Goal: Navigation & Orientation: Find specific page/section

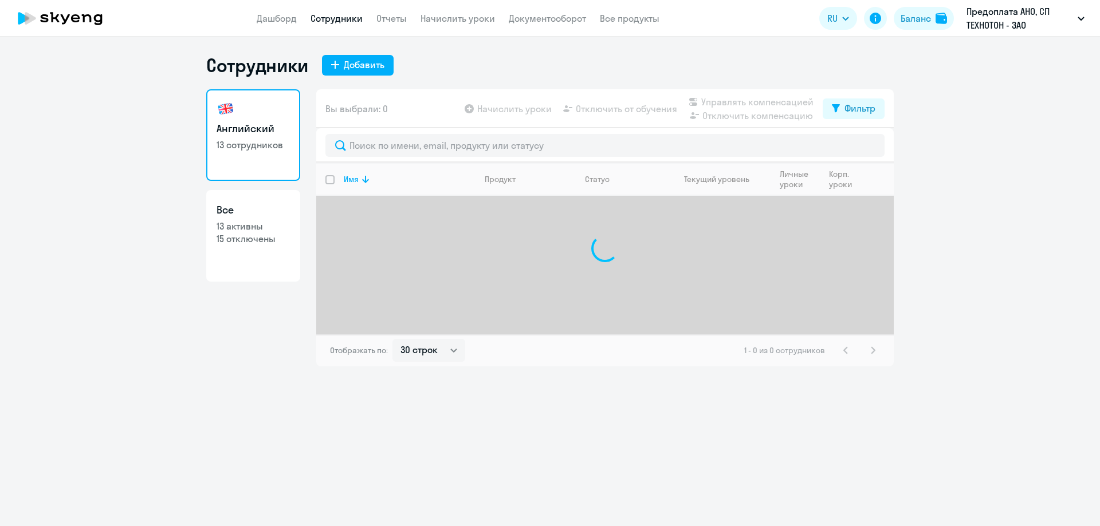
select select "30"
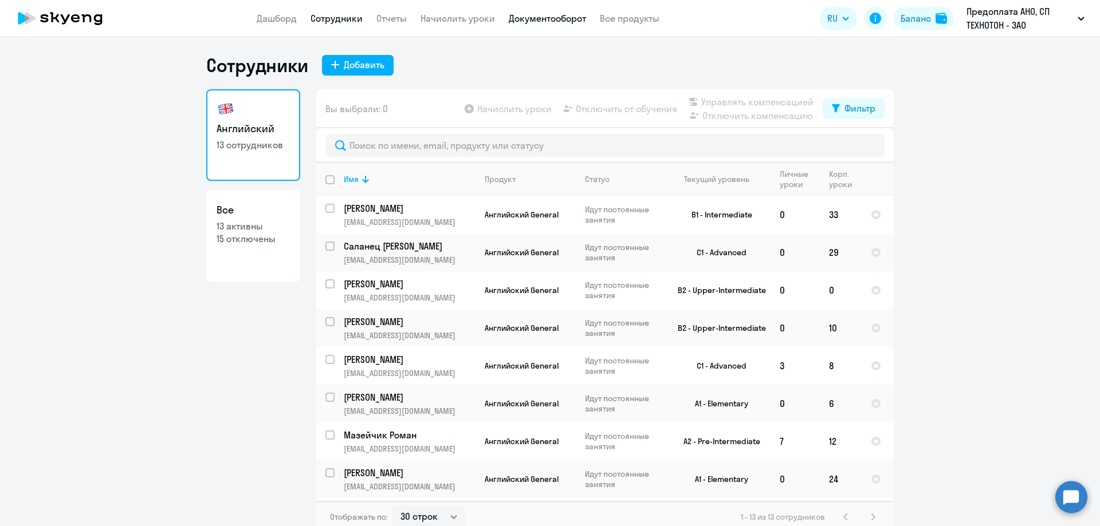
click at [560, 19] on link "Документооборот" at bounding box center [547, 18] width 77 height 11
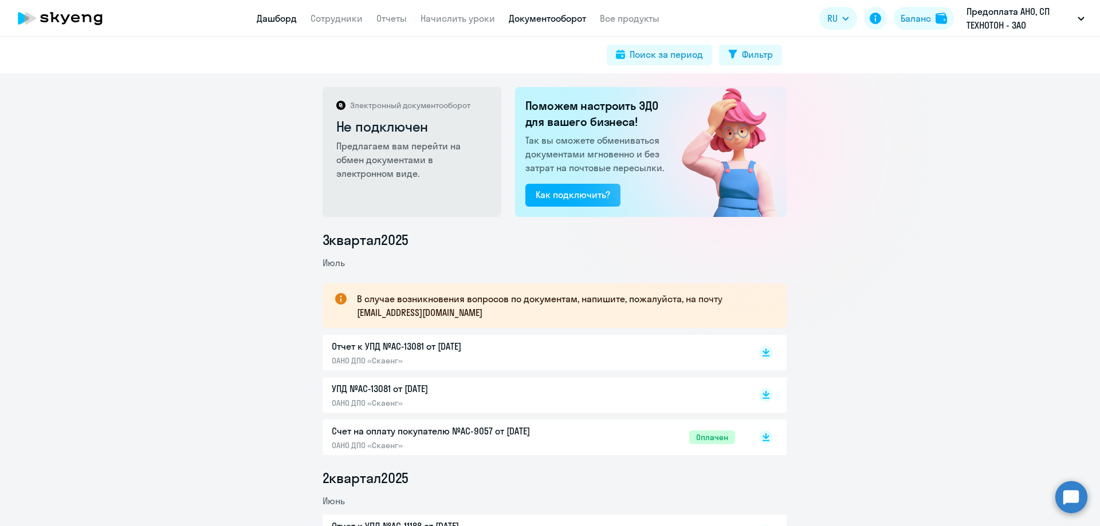
click at [272, 21] on link "Дашборд" at bounding box center [277, 18] width 40 height 11
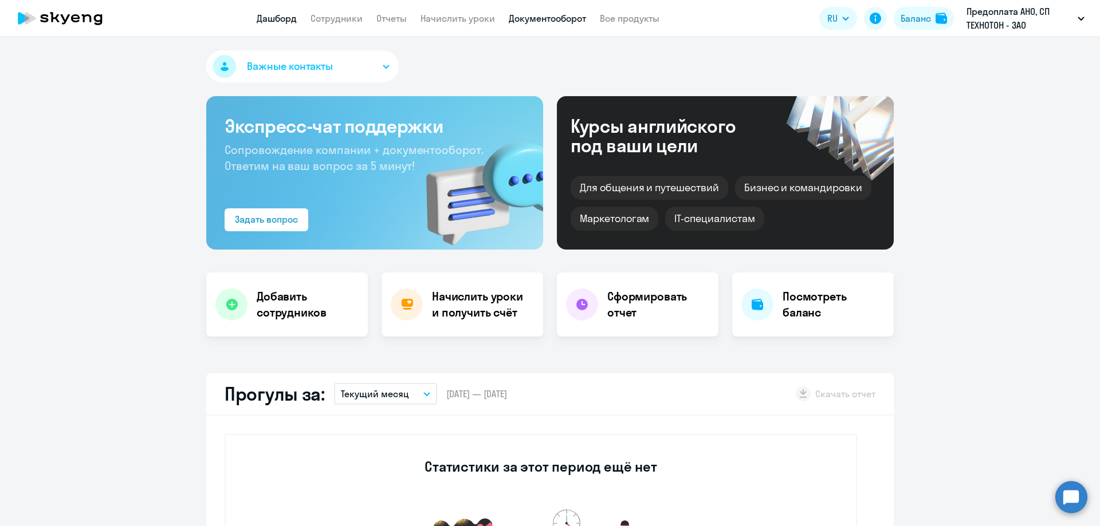
click at [537, 23] on link "Документооборот" at bounding box center [547, 18] width 77 height 11
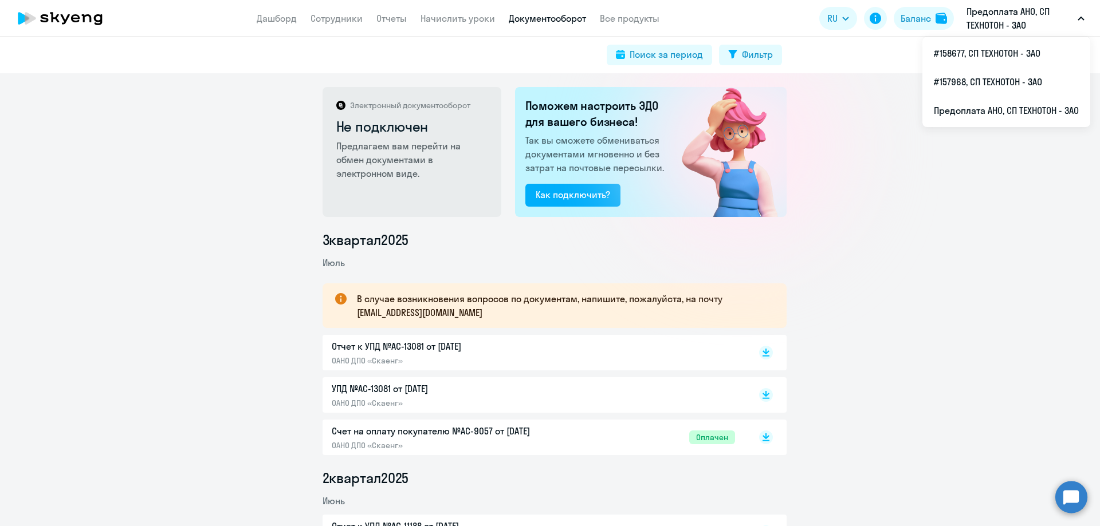
click at [73, 21] on icon at bounding box center [75, 18] width 9 height 8
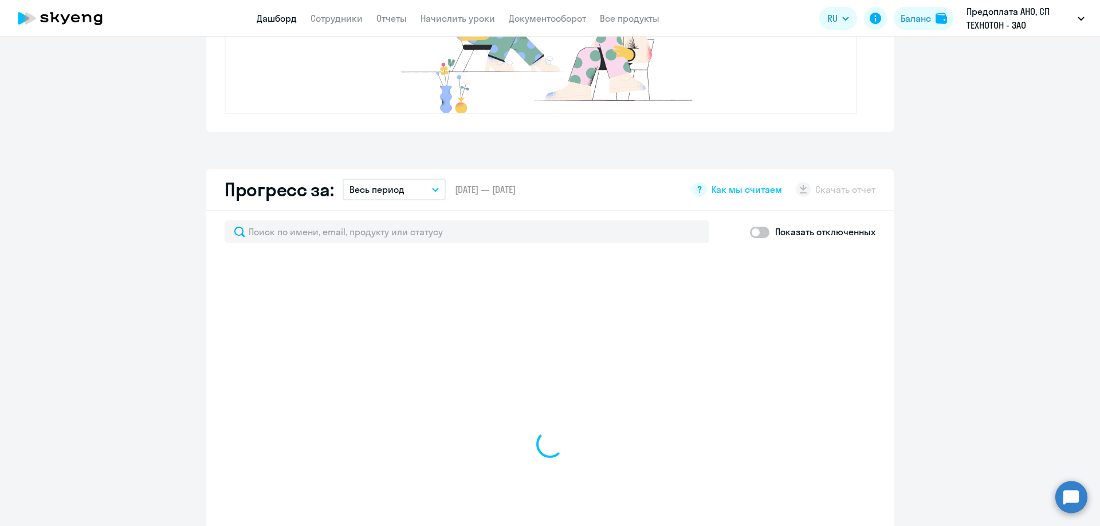
scroll to position [630, 0]
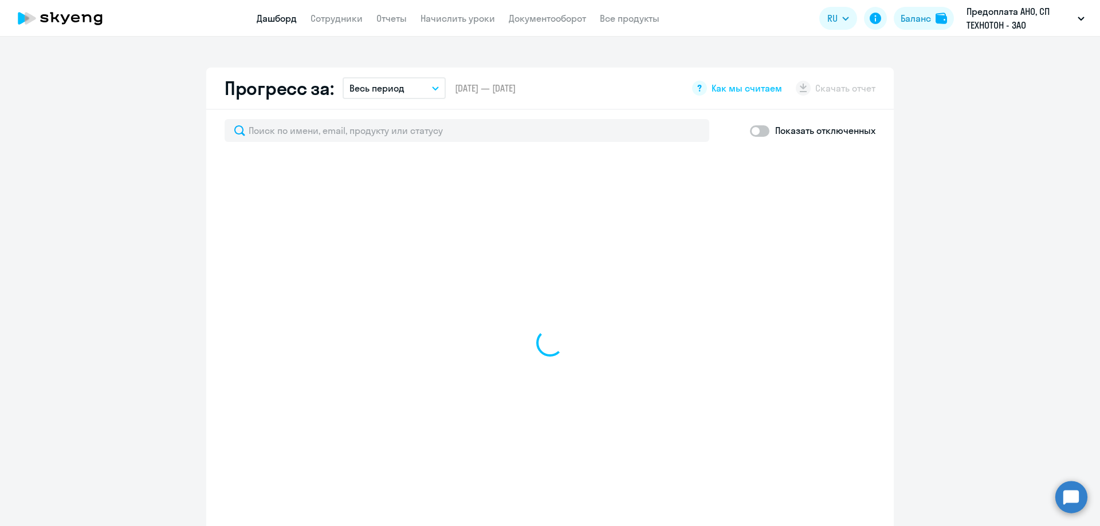
select select "30"
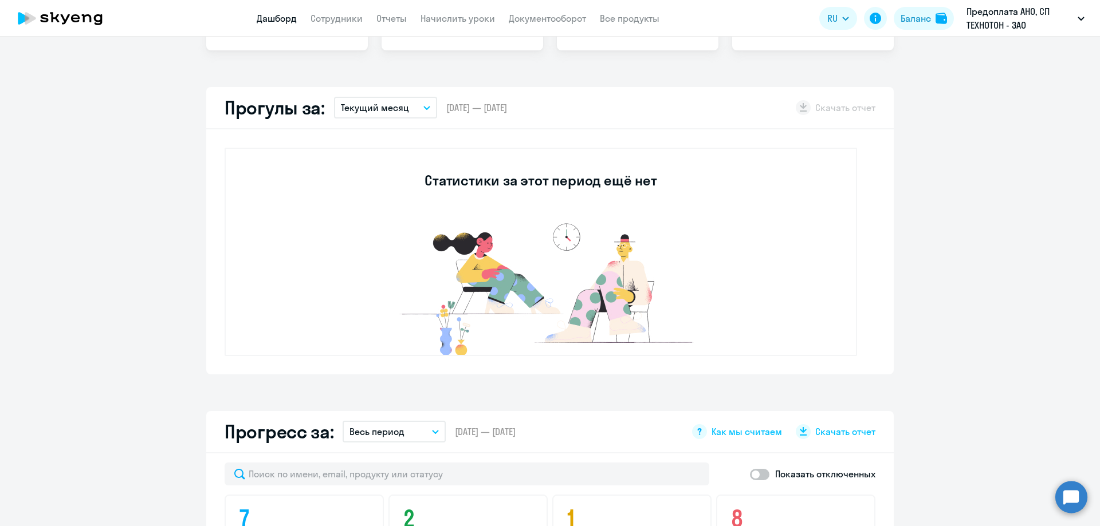
scroll to position [0, 0]
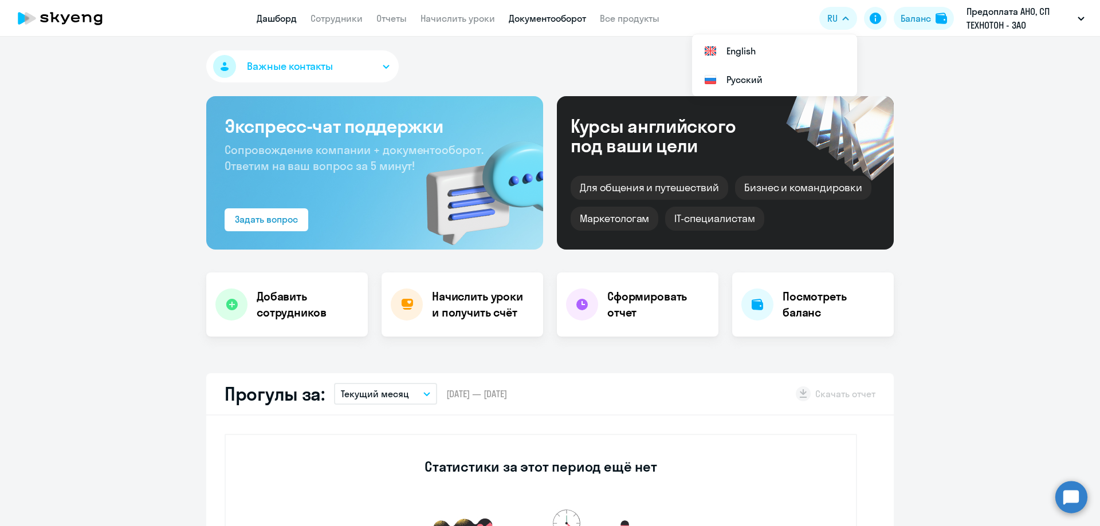
click at [550, 18] on link "Документооборот" at bounding box center [547, 18] width 77 height 11
